Goal: Find contact information: Find contact information

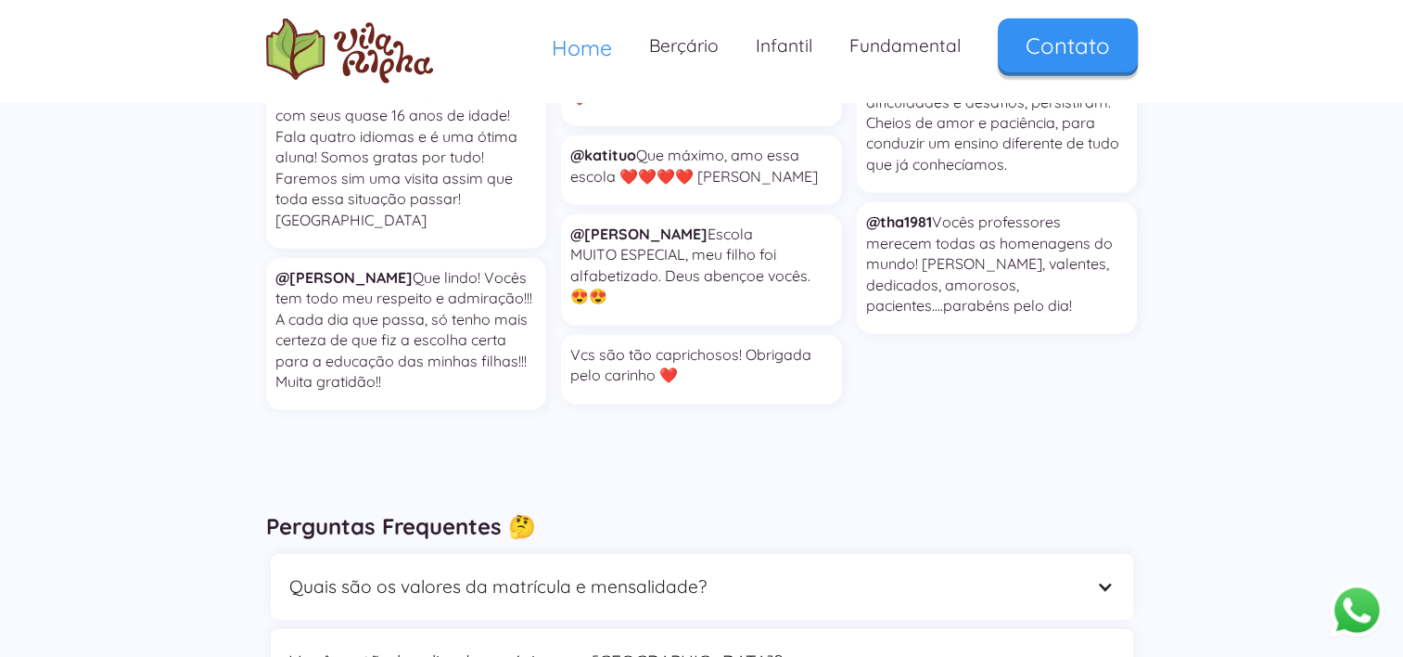
scroll to position [5102, 0]
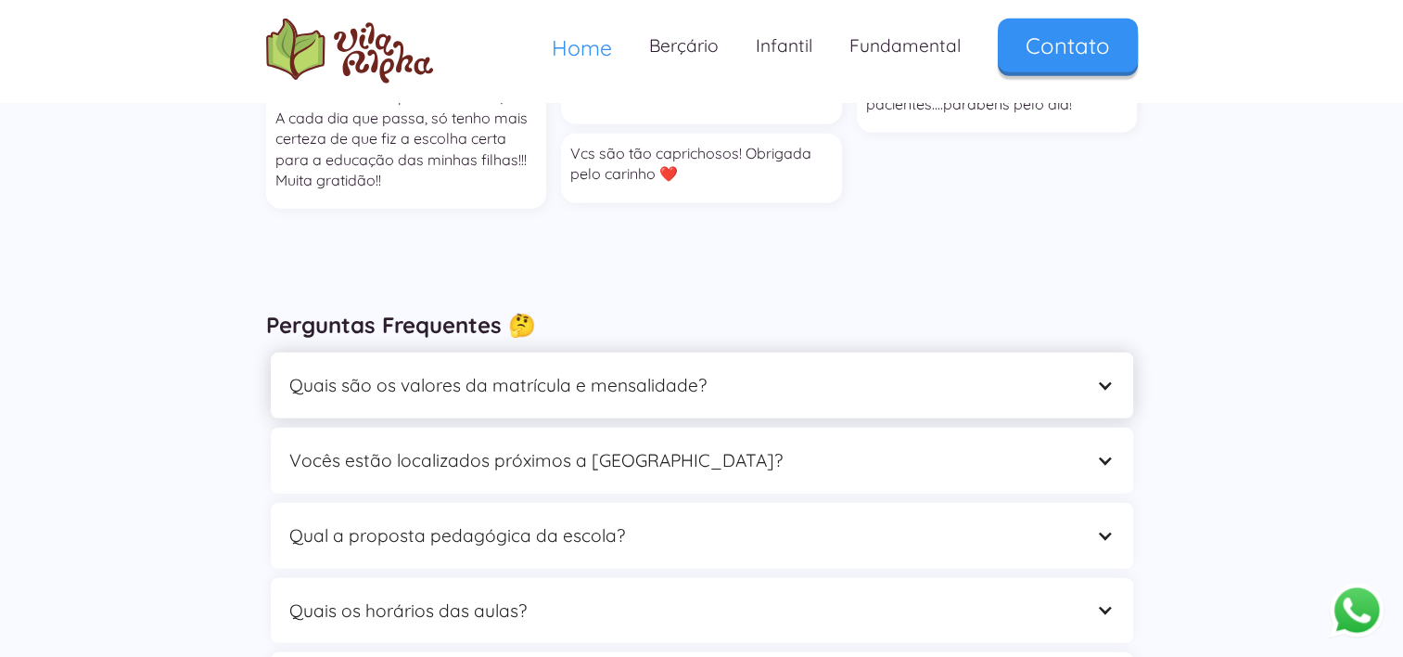
click at [1090, 352] on div "Quais são os valores da matrícula e mensalidade?" at bounding box center [702, 385] width 863 height 66
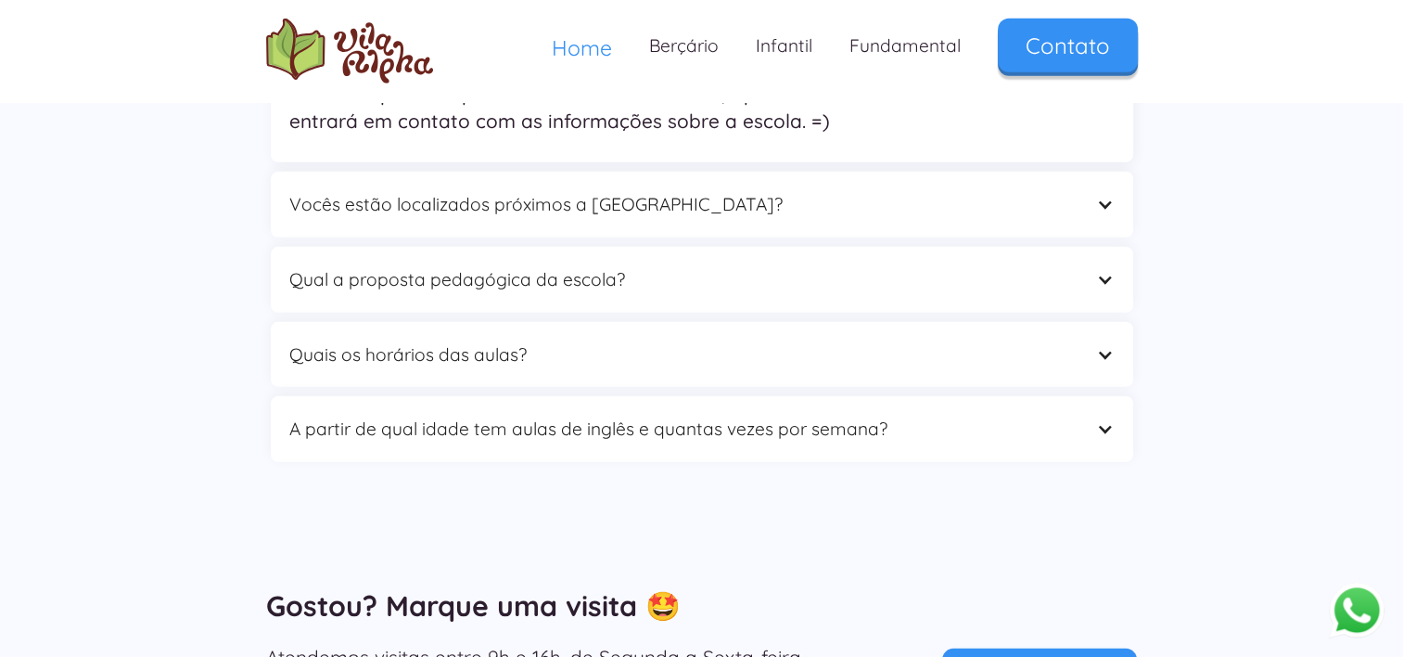
scroll to position [5473, 0]
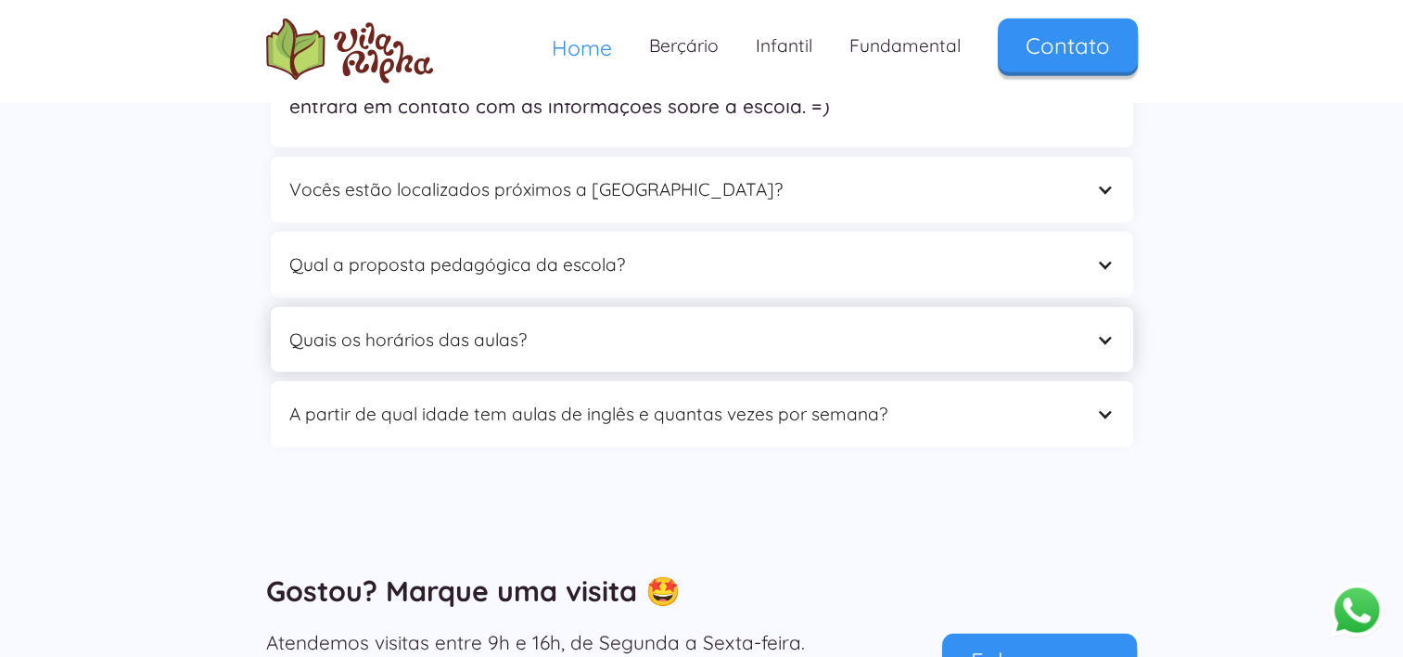
click at [1099, 331] on div at bounding box center [1105, 340] width 18 height 18
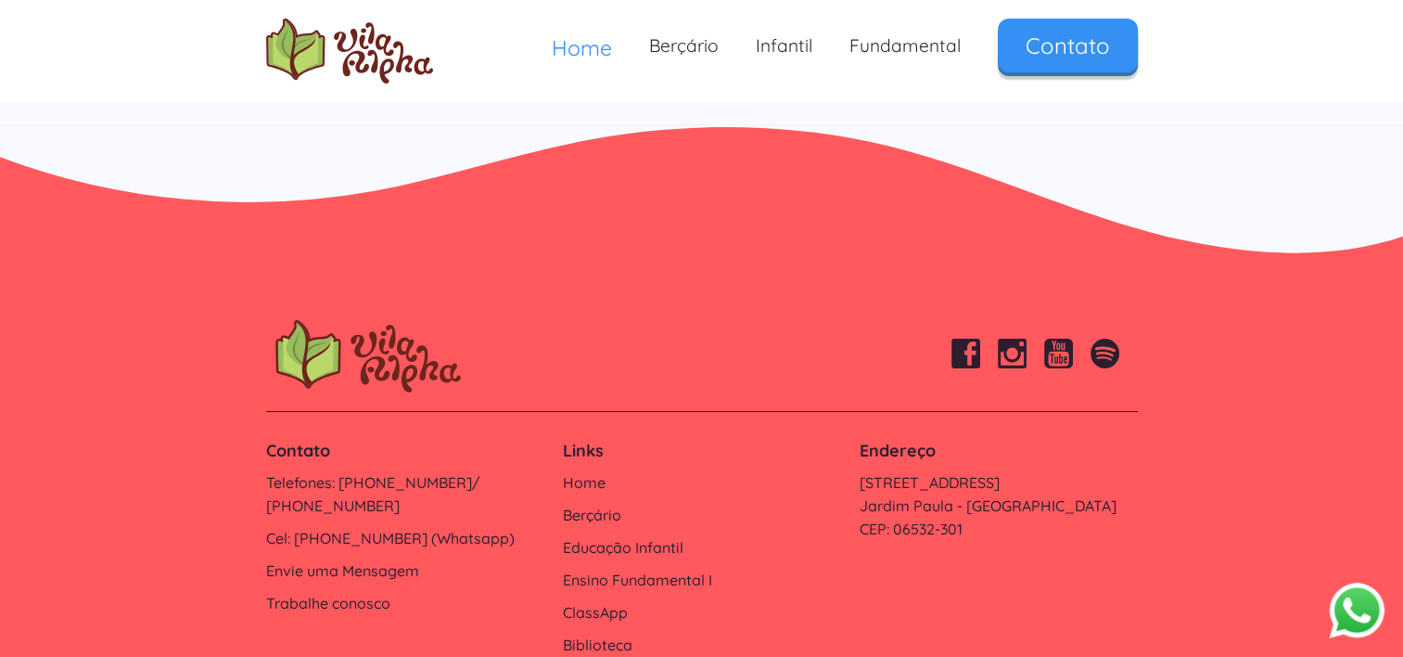
scroll to position [6457, 0]
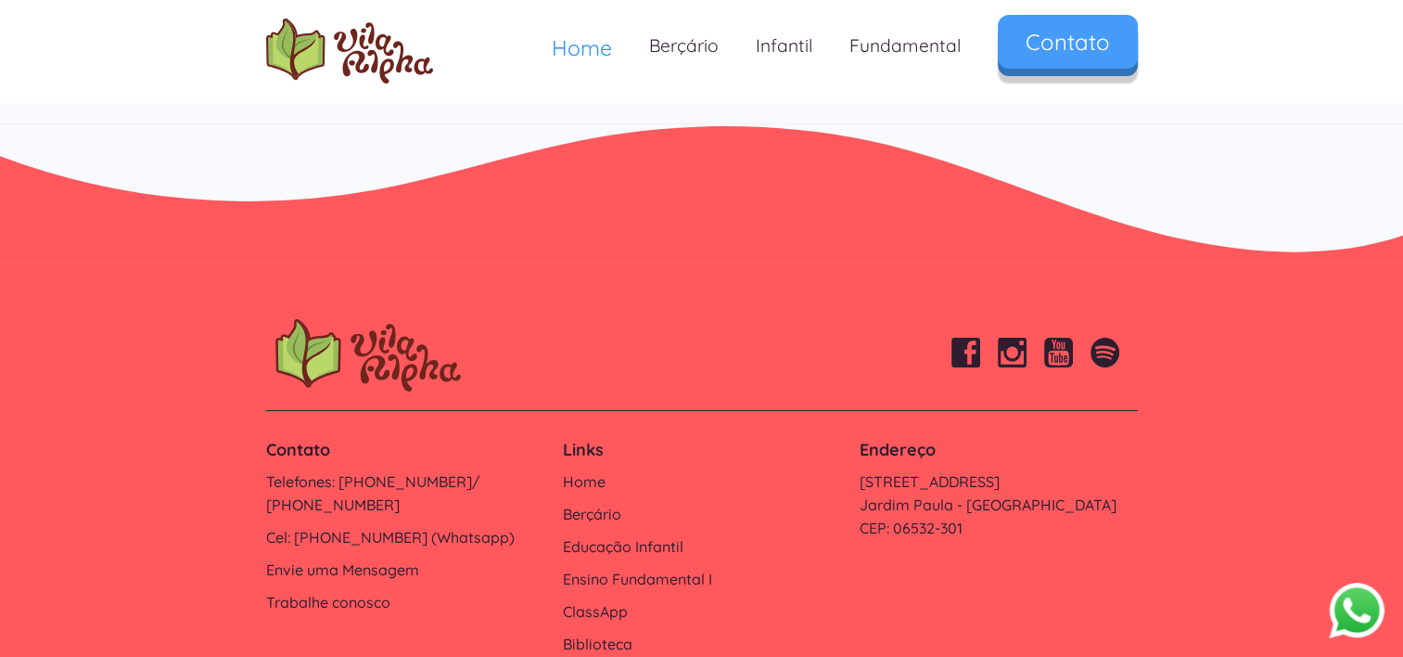
click at [1076, 56] on link "Contato" at bounding box center [1068, 42] width 140 height 54
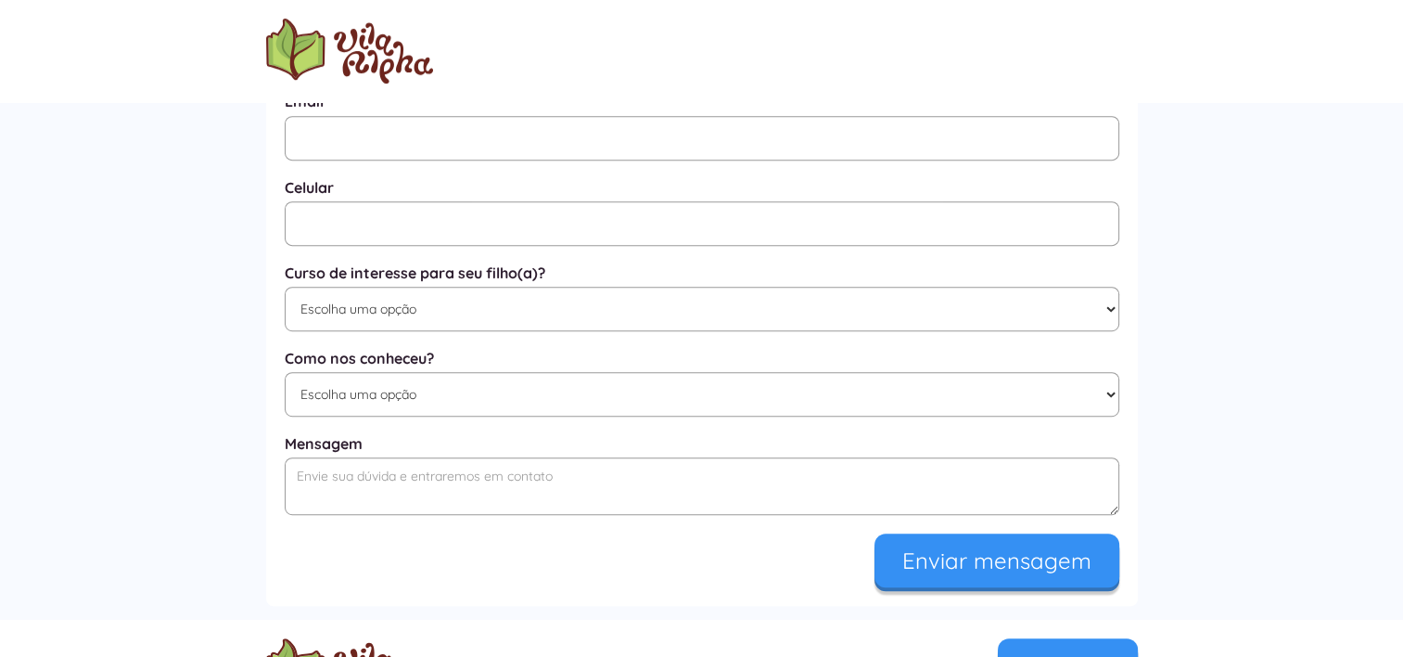
scroll to position [1198, 0]
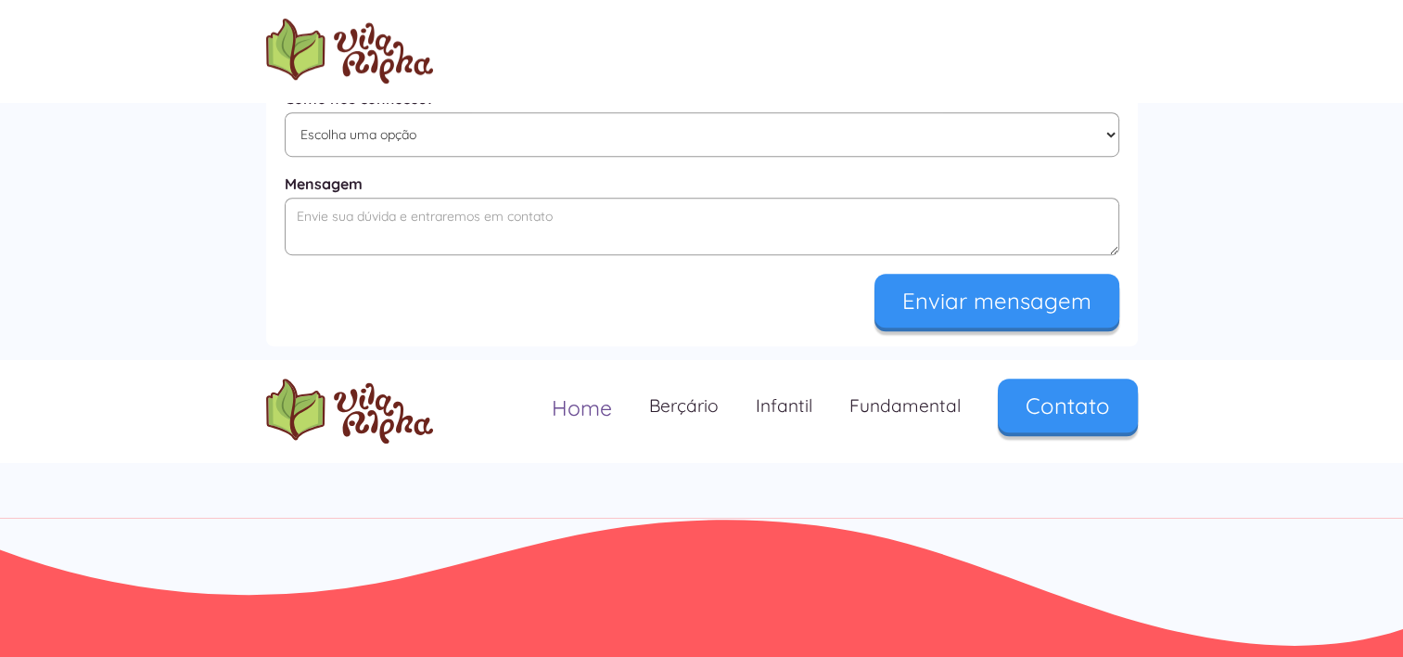
click at [599, 414] on span "Home" at bounding box center [582, 407] width 60 height 27
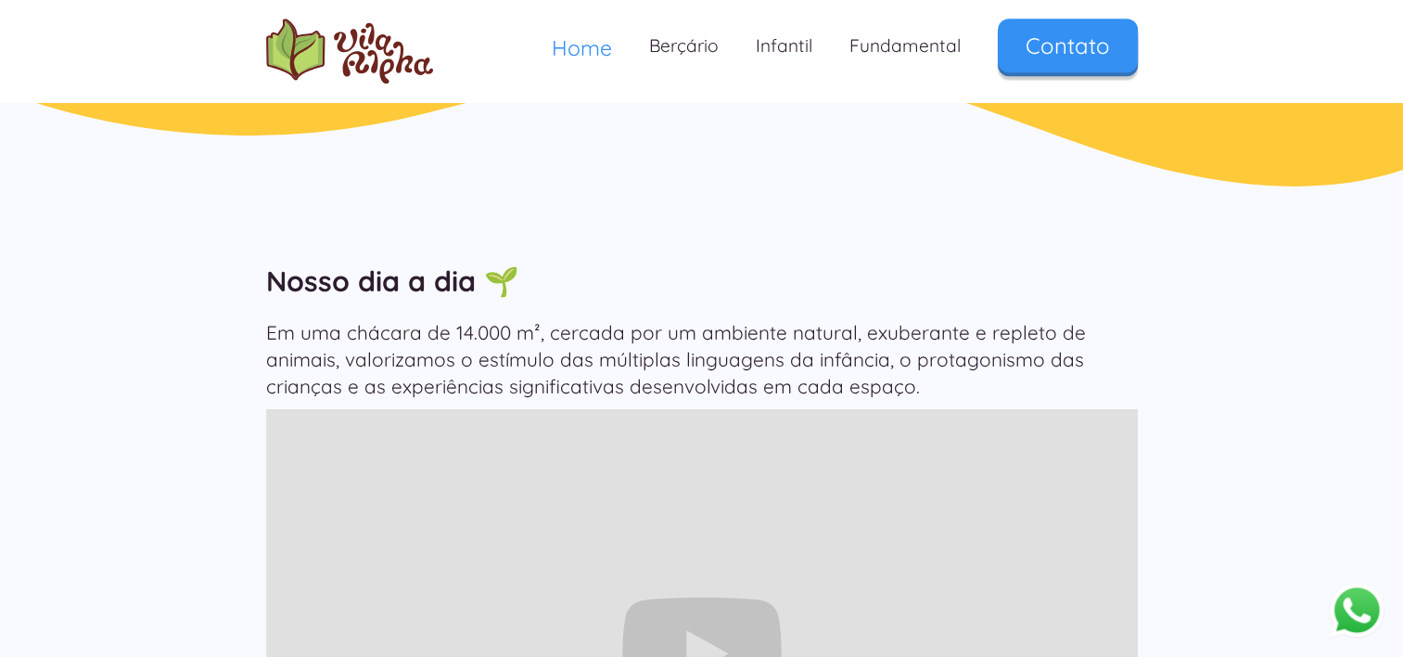
scroll to position [1577, 0]
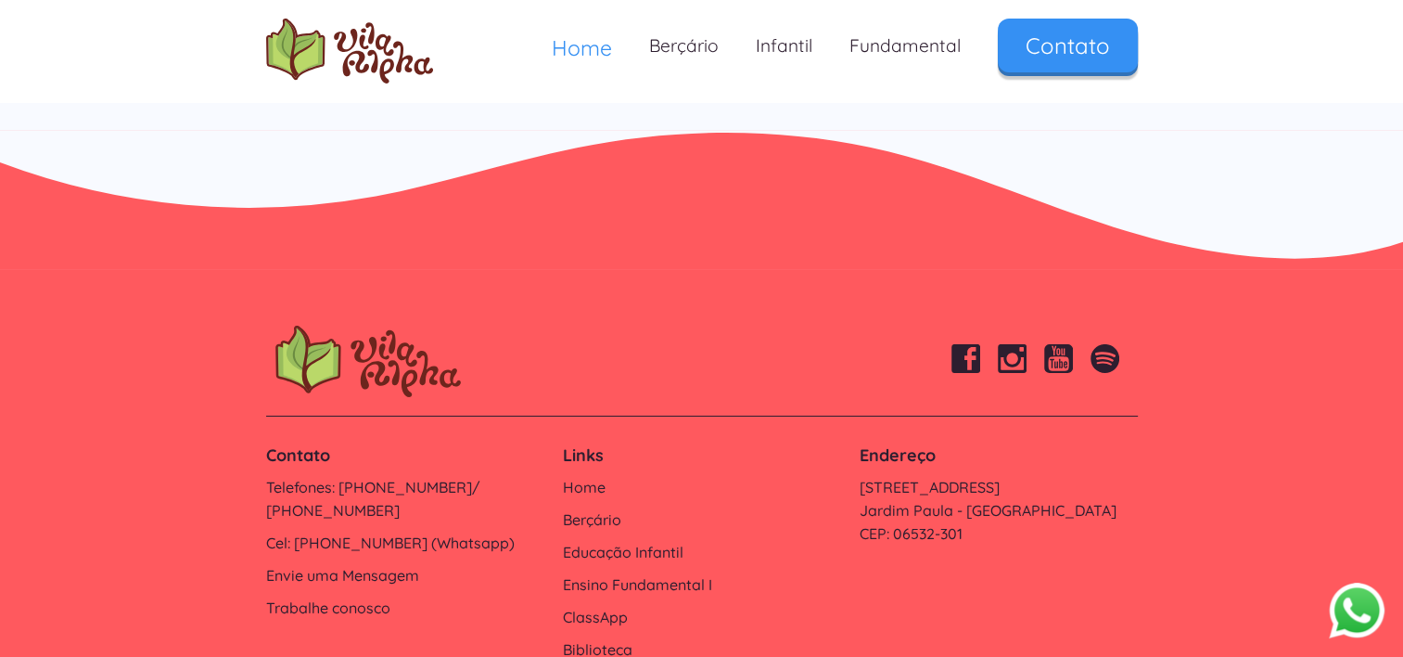
scroll to position [6303, 0]
